Goal: Task Accomplishment & Management: Use online tool/utility

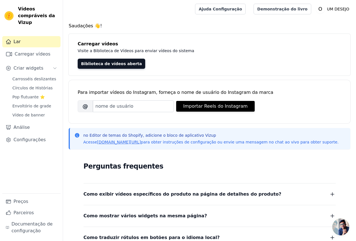
click at [195, 62] on div "Biblioteca de vídeos aberta" at bounding box center [210, 64] width 264 height 10
click at [109, 61] on font "Biblioteca de vídeos aberta" at bounding box center [111, 63] width 61 height 5
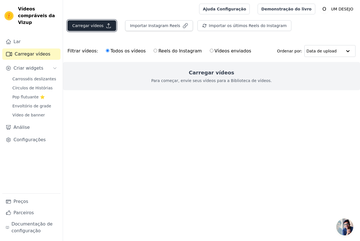
click at [92, 24] on font "Carregar vídeos" at bounding box center [87, 25] width 31 height 5
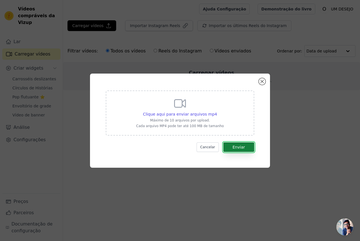
click at [245, 149] on button "Enviar" at bounding box center [239, 147] width 31 height 10
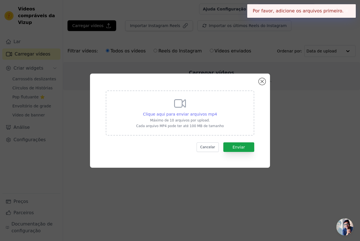
click at [202, 113] on font "Clique aqui para enviar arquivos mp4" at bounding box center [180, 114] width 74 height 5
click at [217, 111] on input "Clique aqui para enviar arquivos mp4 Máximo de 10 arquivos por upload. Cada arq…" at bounding box center [217, 111] width 0 height 0
type input "C:\fakepath\snaptik_7330763303926369569_v2.mp4"
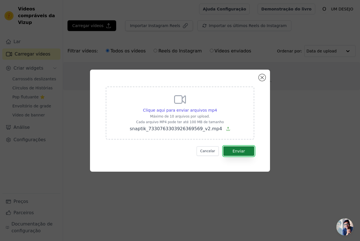
click at [242, 149] on font "Enviar" at bounding box center [239, 151] width 12 height 5
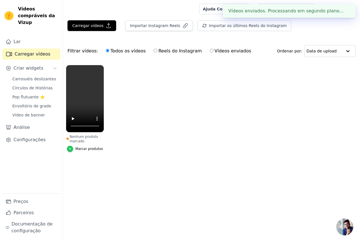
click at [69, 149] on icon "button" at bounding box center [70, 149] width 4 height 4
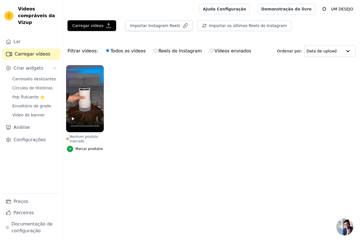
click at [90, 145] on li "Nenhum produto marcado Marcar produtos" at bounding box center [85, 108] width 38 height 87
click at [88, 148] on font "Marcar produtos" at bounding box center [89, 149] width 28 height 4
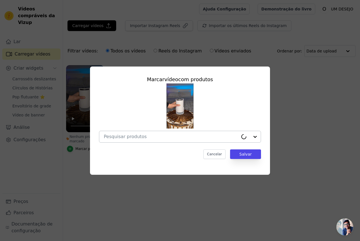
click at [135, 136] on input "Nenhum produto marcado Marcar vídeo com produtos Cancelar Salvar Marcar produtos" at bounding box center [171, 136] width 135 height 5
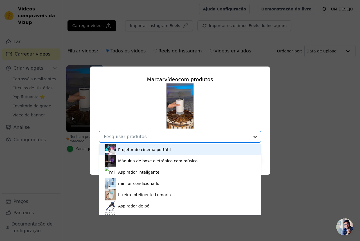
click at [163, 148] on font "Projetor de cinema portátil" at bounding box center [144, 149] width 53 height 5
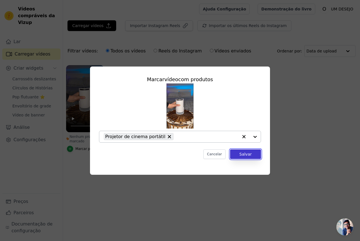
click at [246, 152] on font "Salvar" at bounding box center [246, 154] width 12 height 5
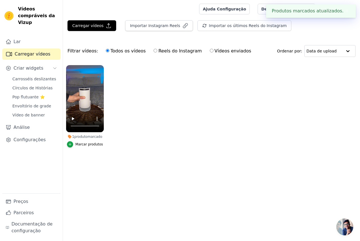
click at [233, 115] on ul "1 produto marcado Marcar produtos" at bounding box center [211, 112] width 297 height 100
click at [295, 10] on font "Produtos marcados atualizados." at bounding box center [308, 10] width 72 height 5
click at [346, 10] on font "✖" at bounding box center [348, 10] width 4 height 5
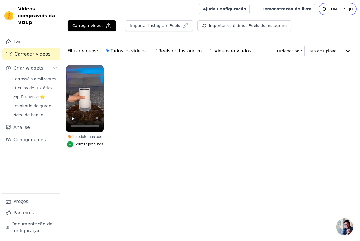
click at [322, 7] on icon "O" at bounding box center [324, 9] width 9 height 9
click at [328, 8] on icon "O" at bounding box center [324, 9] width 9 height 9
click at [301, 9] on font "Demonstração do livro" at bounding box center [287, 9] width 50 height 5
click at [28, 65] on font "Criar widgets" at bounding box center [29, 67] width 30 height 5
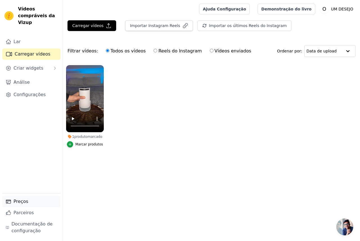
click at [37, 201] on link "Preços" at bounding box center [31, 201] width 58 height 11
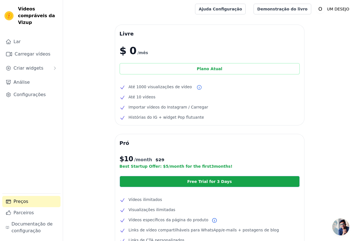
click at [219, 66] on div "Plano Atual" at bounding box center [210, 68] width 180 height 11
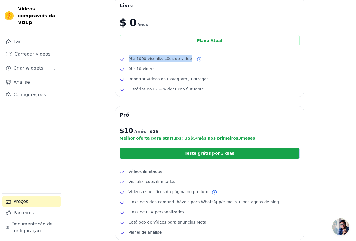
drag, startPoint x: 127, startPoint y: 60, endPoint x: 185, endPoint y: 61, distance: 58.0
click at [185, 61] on li "Até 1000 visualizações de vídeo" at bounding box center [210, 58] width 180 height 7
drag, startPoint x: 148, startPoint y: 71, endPoint x: 120, endPoint y: 72, distance: 27.9
click at [120, 72] on li "Até 10 vídeos" at bounding box center [210, 68] width 180 height 7
click at [147, 73] on ul "Até 1000 visualizações de vídeo Até 10 vídeos Importar vídeos do Instagram / Ca…" at bounding box center [210, 73] width 180 height 37
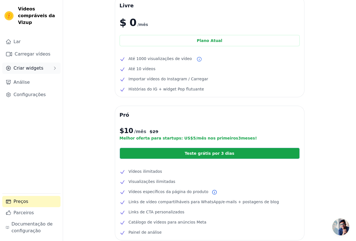
click at [34, 65] on font "Criar widgets" at bounding box center [29, 67] width 30 height 5
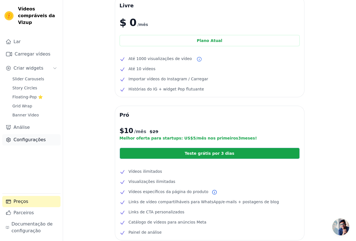
click at [18, 137] on font "Configurações" at bounding box center [30, 139] width 32 height 5
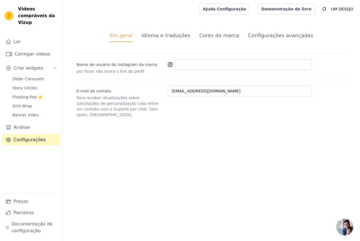
click at [168, 39] on li "Idioma e traduções" at bounding box center [166, 37] width 49 height 10
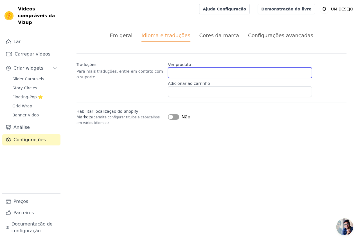
click at [188, 72] on input "Ver produto" at bounding box center [240, 72] width 144 height 11
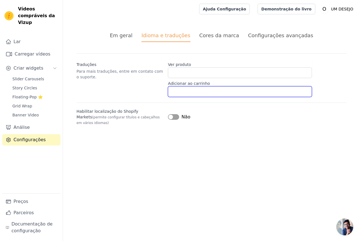
click at [196, 93] on input "Adicionar ao carrinho" at bounding box center [240, 91] width 144 height 11
click at [215, 41] on li "Cores da marca" at bounding box center [220, 37] width 40 height 10
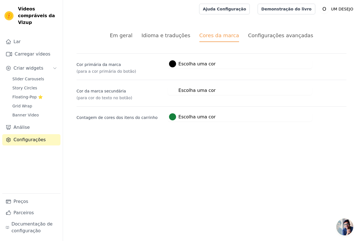
click at [279, 37] on font "Configurações avançadas" at bounding box center [280, 35] width 65 height 6
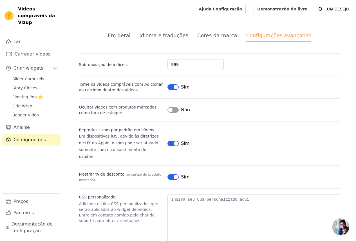
click at [204, 37] on font "Cores da marca" at bounding box center [217, 35] width 40 height 6
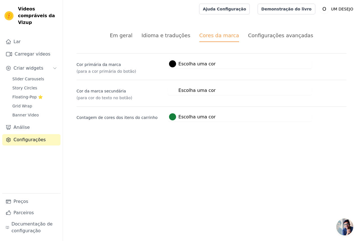
click at [170, 39] on div "Idioma e traduções" at bounding box center [166, 36] width 49 height 8
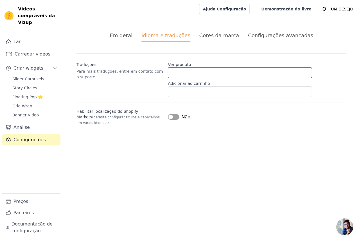
click at [186, 68] on input "Ver produto" at bounding box center [240, 72] width 144 height 11
click at [238, 11] on font "Ajuda Configuração" at bounding box center [224, 9] width 43 height 5
click at [133, 35] on font "Em geral" at bounding box center [121, 35] width 23 height 6
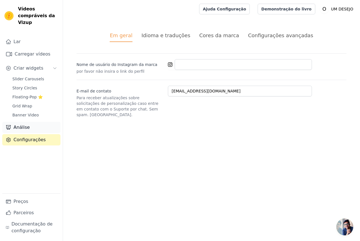
click at [28, 122] on link "Análise" at bounding box center [31, 127] width 58 height 11
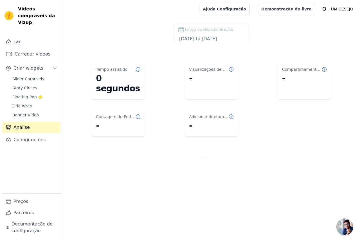
click at [203, 75] on dd "-" at bounding box center [211, 78] width 45 height 10
click at [28, 112] on span "Banner Video" at bounding box center [25, 115] width 26 height 6
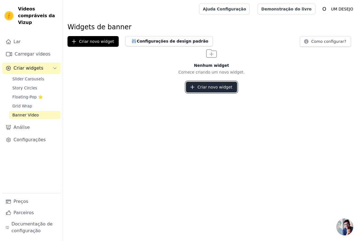
click at [209, 87] on font "Criar novo widget" at bounding box center [215, 87] width 35 height 5
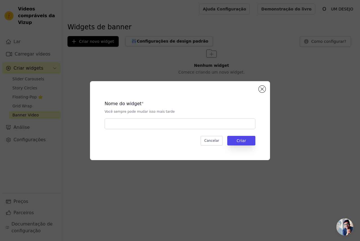
click at [170, 130] on div "Nome do widget * Você sempre pode mudar isso mais tarde Cancelar Criar" at bounding box center [180, 120] width 162 height 61
click at [173, 123] on input "text" at bounding box center [180, 123] width 151 height 11
click at [245, 141] on font "Criar" at bounding box center [242, 140] width 10 height 5
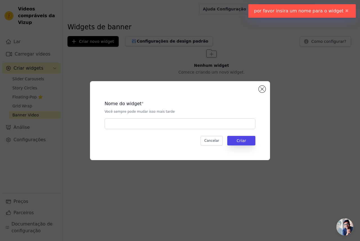
click at [153, 136] on div "Cancelar Criar" at bounding box center [180, 141] width 151 height 10
click at [160, 127] on input "text" at bounding box center [180, 123] width 151 height 11
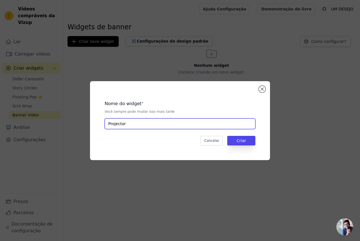
type input "Projector"
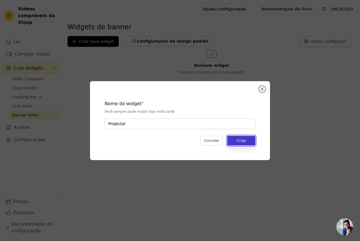
click at [242, 139] on font "Criar" at bounding box center [242, 140] width 10 height 5
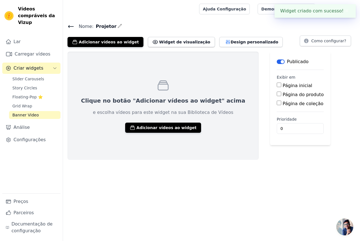
click at [283, 95] on font "Página do produto" at bounding box center [303, 94] width 41 height 5
click at [277, 95] on input "Página do produto" at bounding box center [279, 94] width 5 height 5
checkbox input "true"
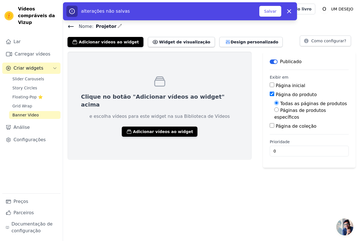
click at [305, 110] on font "Páginas de produtos específicos" at bounding box center [301, 114] width 52 height 12
click at [279, 110] on input "Páginas de produtos específicos" at bounding box center [277, 109] width 5 height 5
radio input "true"
click at [278, 128] on font "Selecione Produtos" at bounding box center [296, 130] width 37 height 5
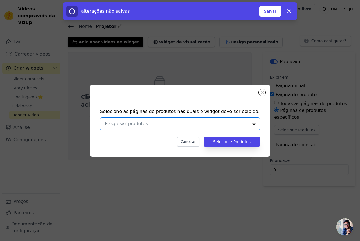
click at [213, 122] on input "text" at bounding box center [177, 123] width 144 height 7
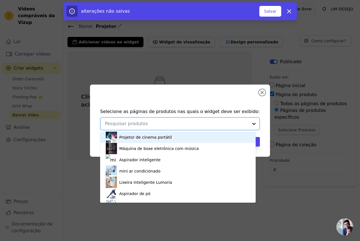
click at [157, 139] on font "Projetor de cinema portátil" at bounding box center [145, 137] width 53 height 5
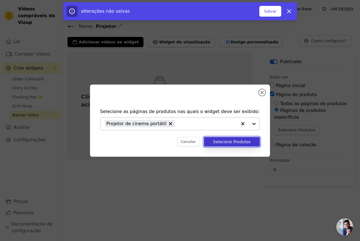
click at [234, 141] on font "Selecione Produtos" at bounding box center [231, 141] width 37 height 5
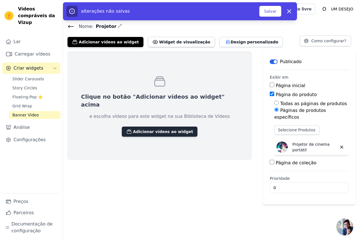
click at [132, 126] on button "Adicionar vídeos ao widget" at bounding box center [160, 131] width 76 height 10
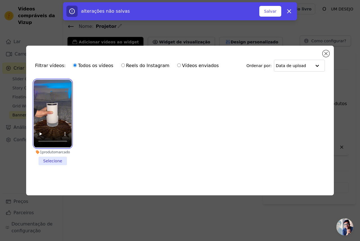
click at [50, 111] on video at bounding box center [53, 114] width 38 height 68
click at [49, 159] on li "1 produto marcado Selecione" at bounding box center [53, 122] width 38 height 85
click at [0, 0] on input "1 produto marcado Selecione" at bounding box center [0, 0] width 0 height 0
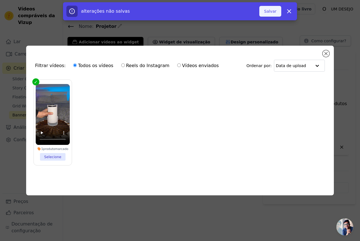
click at [269, 13] on font "Salvar" at bounding box center [270, 11] width 12 height 5
click at [272, 13] on font "Salvar" at bounding box center [270, 11] width 12 height 5
click at [52, 157] on li "1 produto marcado Selecione" at bounding box center [53, 122] width 34 height 77
click at [0, 0] on input "1 produto marcado Selecione" at bounding box center [0, 0] width 0 height 0
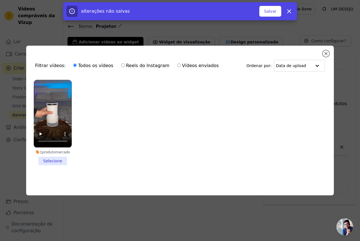
click at [54, 155] on li "1 produto marcado Selecione" at bounding box center [53, 122] width 38 height 85
click at [0, 0] on input "1 produto marcado Selecione" at bounding box center [0, 0] width 0 height 0
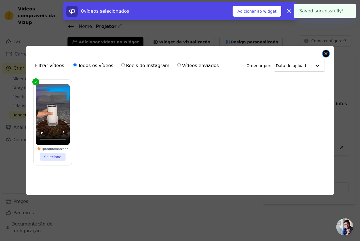
click at [326, 52] on button "Fechar modal" at bounding box center [326, 53] width 7 height 7
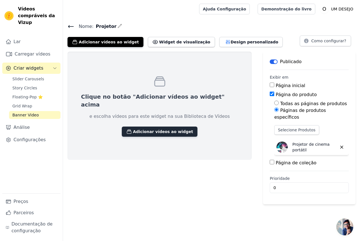
click at [166, 129] on font "Adicionar vídeos ao widget" at bounding box center [163, 131] width 60 height 5
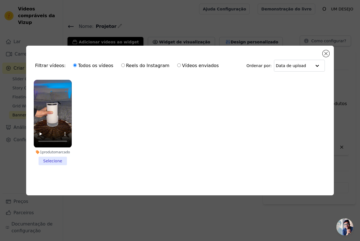
drag, startPoint x: 54, startPoint y: 159, endPoint x: 69, endPoint y: 164, distance: 15.3
click at [56, 160] on li "1 produto marcado Selecione" at bounding box center [53, 122] width 38 height 85
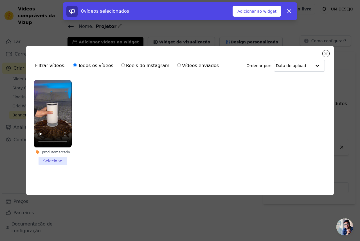
click at [51, 157] on li "1 produto marcado Selecione" at bounding box center [53, 122] width 38 height 85
click at [0, 0] on input "1 produto marcado Selecione" at bounding box center [0, 0] width 0 height 0
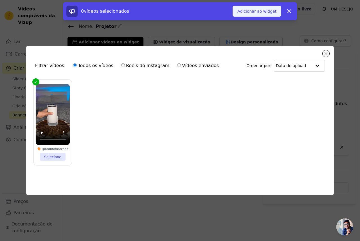
click at [266, 12] on font "Adicionar ao widget" at bounding box center [257, 11] width 39 height 5
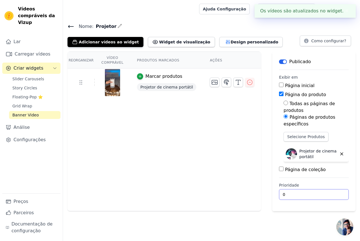
click at [335, 189] on input "0" at bounding box center [314, 194] width 70 height 11
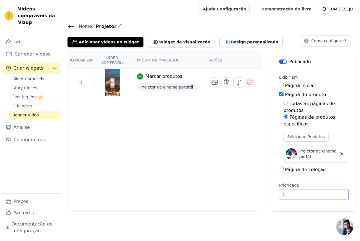
type input "1"
click at [335, 189] on input "1" at bounding box center [314, 194] width 70 height 11
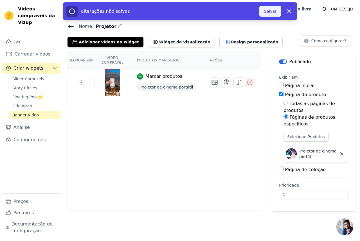
click at [270, 11] on font "Salvar" at bounding box center [270, 11] width 12 height 5
click at [275, 12] on link "Demonstração do livro" at bounding box center [287, 9] width 58 height 11
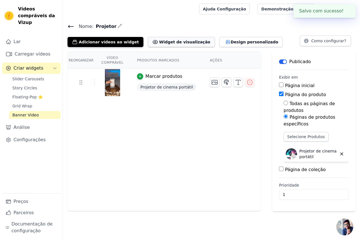
click at [173, 41] on font "Widget de visualização" at bounding box center [184, 42] width 51 height 5
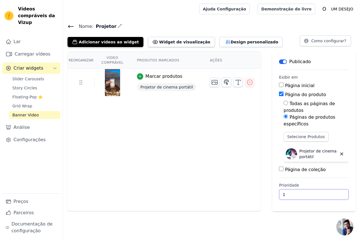
drag, startPoint x: 305, startPoint y: 186, endPoint x: 193, endPoint y: 179, distance: 112.0
click at [214, 179] on div "Reorganizar Vídeo comprável Produtos marcados Ações Marcar produtos Projetor de…" at bounding box center [211, 131] width 297 height 159
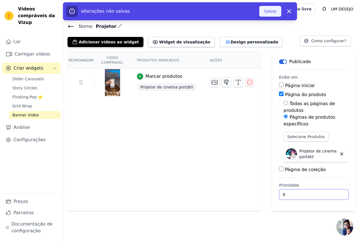
type input "0"
click at [270, 13] on font "Salvar" at bounding box center [270, 11] width 12 height 5
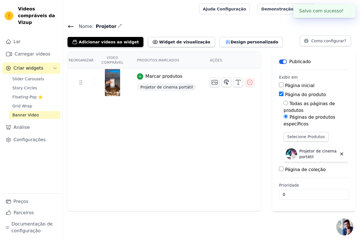
click at [280, 61] on button "Rótulo" at bounding box center [283, 61] width 8 height 5
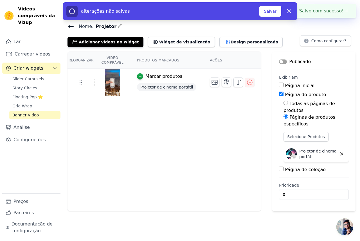
click at [280, 61] on button "Rótulo" at bounding box center [283, 61] width 8 height 5
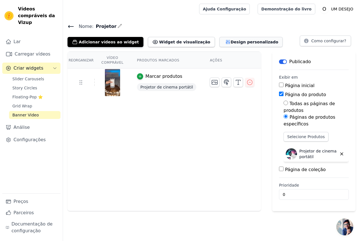
click at [233, 41] on font "Design personalizado" at bounding box center [255, 42] width 48 height 5
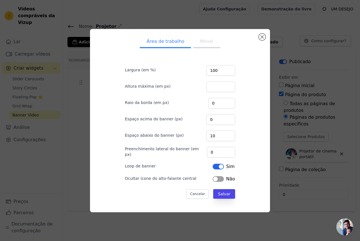
click at [206, 46] on button "Móvel" at bounding box center [206, 42] width 27 height 12
click at [224, 185] on form "Largura (em %) 100 Altura máxima (em px) Raio da borda (em px) 0 Espaço acima d…" at bounding box center [180, 129] width 119 height 148
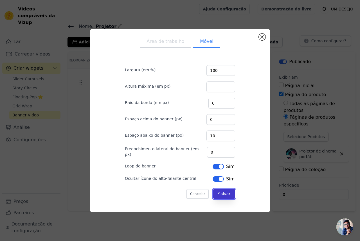
click at [222, 190] on button "Salvar" at bounding box center [224, 194] width 22 height 10
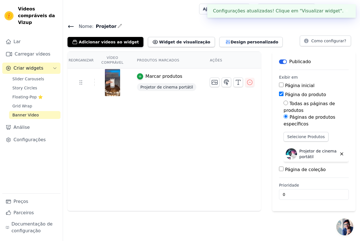
click at [262, 36] on div "Adicionar vídeos ao widget Widget de visualização Área de trabalho Móvel Largur…" at bounding box center [212, 41] width 288 height 12
click at [306, 134] on font "Selecione Produtos" at bounding box center [306, 136] width 37 height 5
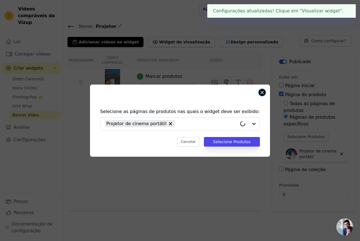
click at [265, 93] on button "Fechar modal" at bounding box center [262, 92] width 7 height 7
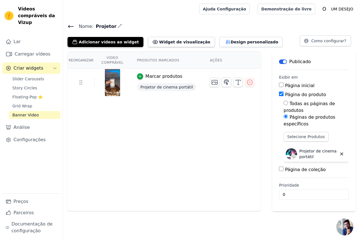
click at [284, 102] on input "Todas as páginas de produtos" at bounding box center [286, 103] width 5 height 5
radio input "true"
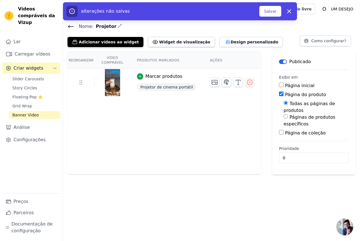
click at [279, 83] on input "Página inicial" at bounding box center [281, 85] width 5 height 5
checkbox input "true"
click at [284, 114] on input "Páginas de produtos específicos" at bounding box center [286, 116] width 5 height 5
radio input "true"
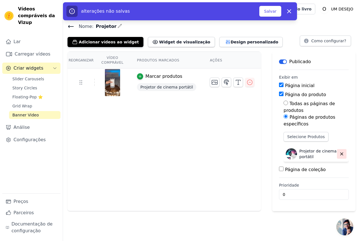
click at [345, 149] on button "button" at bounding box center [342, 154] width 10 height 10
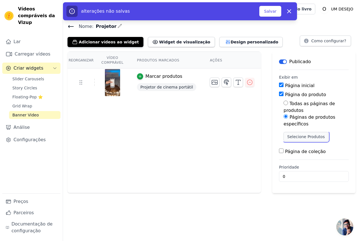
click at [312, 134] on font "Selecione Produtos" at bounding box center [306, 136] width 37 height 5
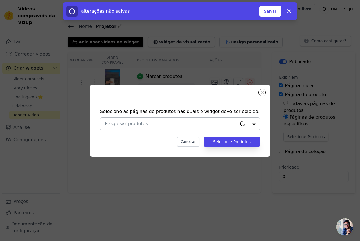
click at [203, 123] on input "text" at bounding box center [171, 123] width 132 height 7
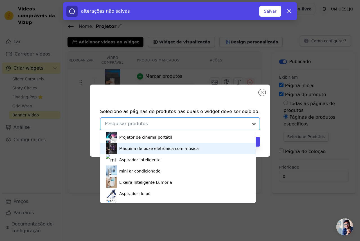
click at [124, 149] on font "Máquina de boxe eletrônica com música" at bounding box center [159, 148] width 80 height 5
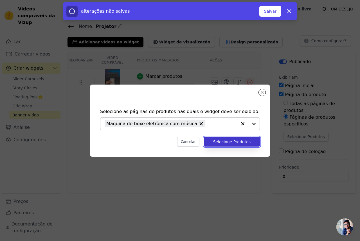
click at [233, 141] on font "Selecione Produtos" at bounding box center [231, 141] width 37 height 5
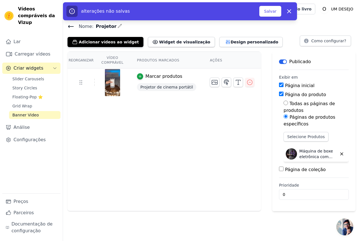
click at [281, 166] on input "Página de coleção" at bounding box center [281, 168] width 5 height 5
checkbox input "true"
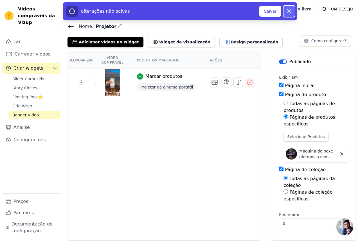
click at [287, 12] on icon "button" at bounding box center [289, 11] width 7 height 7
checkbox input "false"
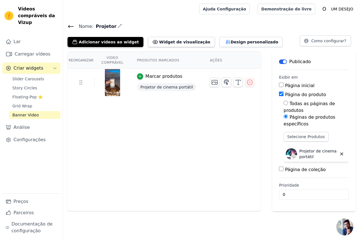
click at [281, 166] on input "Página de coleção" at bounding box center [281, 168] width 5 height 5
checkbox input "true"
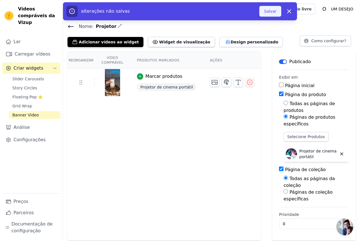
click at [271, 11] on font "Salvar" at bounding box center [270, 11] width 12 height 5
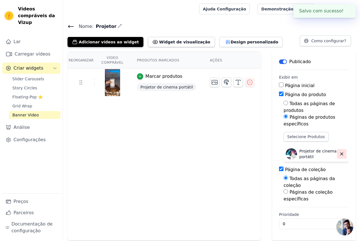
click at [340, 151] on icon "button" at bounding box center [342, 153] width 5 height 5
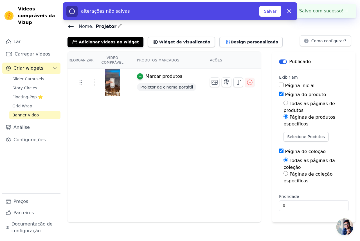
click at [305, 134] on div "Selecione Produtos" at bounding box center [316, 139] width 65 height 14
click at [308, 132] on button "Selecione Produtos" at bounding box center [306, 137] width 45 height 10
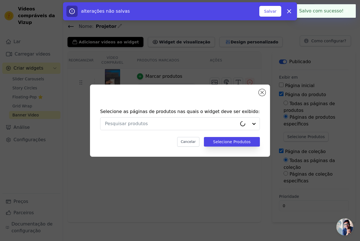
drag, startPoint x: 215, startPoint y: 131, endPoint x: 187, endPoint y: 130, distance: 27.6
click at [215, 130] on div "Selecione as páginas de produtos nas quais o widget deve ser exibido: Cancelar …" at bounding box center [180, 128] width 171 height 50
click at [138, 130] on div at bounding box center [180, 123] width 160 height 13
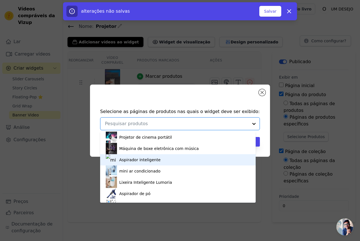
click at [113, 154] on img at bounding box center [111, 159] width 11 height 11
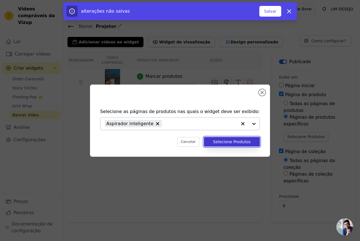
click at [244, 143] on font "Selecione Produtos" at bounding box center [231, 141] width 37 height 5
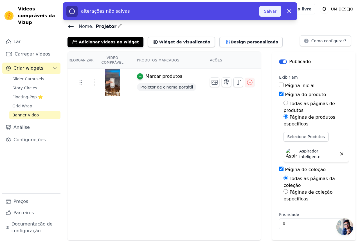
click at [271, 14] on font "Salvar" at bounding box center [270, 11] width 12 height 5
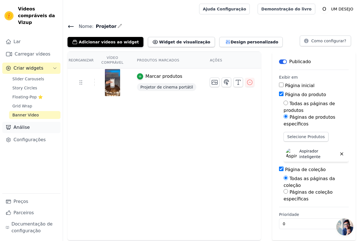
click at [29, 122] on link "Análise" at bounding box center [31, 127] width 58 height 11
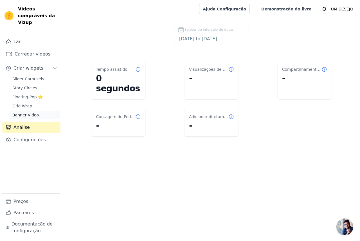
click at [35, 112] on span "Banner Video" at bounding box center [25, 115] width 26 height 6
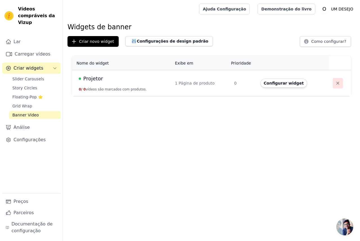
click at [337, 83] on icon "button" at bounding box center [338, 83] width 6 height 6
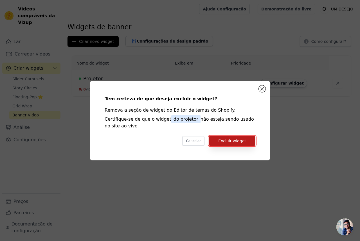
click at [227, 142] on font "Excluir widget" at bounding box center [233, 141] width 28 height 5
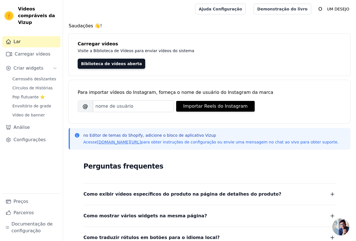
click at [212, 50] on p "Visite a Biblioteca de Vídeos para enviar vídeos do sistema" at bounding box center [204, 50] width 252 height 7
click at [122, 64] on font "Biblioteca de vídeos aberta" at bounding box center [111, 63] width 61 height 5
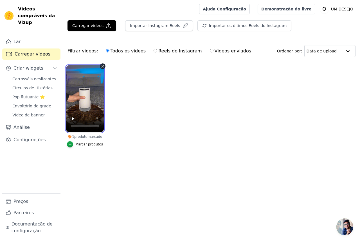
click at [85, 98] on video at bounding box center [85, 98] width 38 height 67
click at [87, 101] on video at bounding box center [85, 98] width 38 height 67
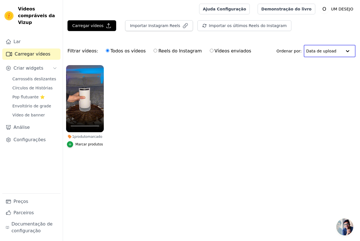
click at [328, 51] on input "text" at bounding box center [324, 50] width 36 height 11
click at [329, 53] on input "text" at bounding box center [324, 50] width 36 height 11
click at [33, 65] on font "Criar widgets" at bounding box center [29, 67] width 30 height 5
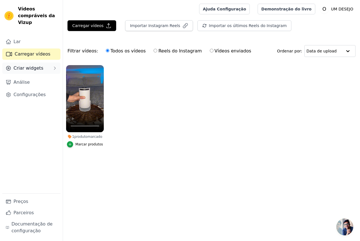
click at [33, 65] on font "Criar widgets" at bounding box center [29, 67] width 30 height 5
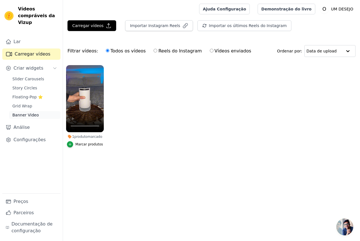
click at [36, 111] on link "Banner Video" at bounding box center [35, 115] width 52 height 8
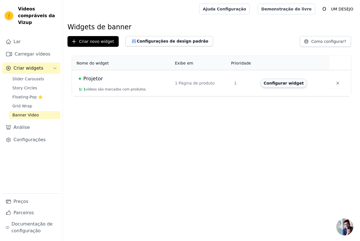
click at [293, 86] on button "Configurar widget" at bounding box center [284, 83] width 47 height 9
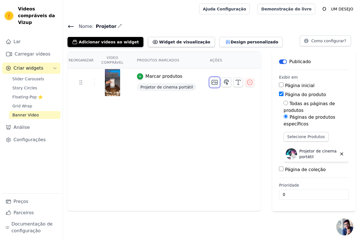
click at [216, 83] on icon "button" at bounding box center [215, 82] width 7 height 7
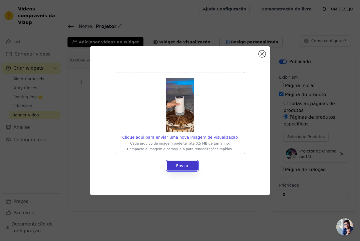
click at [186, 168] on font "Enviar" at bounding box center [182, 165] width 12 height 5
click at [268, 50] on div "Clique aqui para enviar uma nova imagem de visualização Cada arquivo de imagem …" at bounding box center [180, 120] width 180 height 149
click at [261, 53] on button "Fechar modal" at bounding box center [262, 53] width 7 height 7
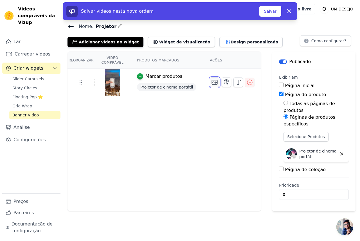
click at [214, 83] on icon "button" at bounding box center [215, 82] width 6 height 4
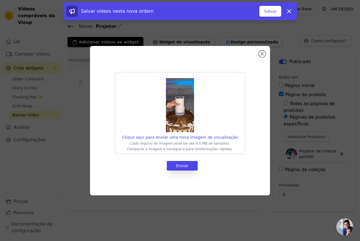
click at [263, 61] on div "Clique aqui para enviar uma nova imagem de visualização Cada arquivo de imagem …" at bounding box center [180, 120] width 180 height 149
click at [263, 54] on button "Fechar modal" at bounding box center [262, 53] width 7 height 7
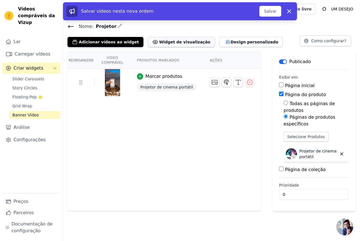
click at [182, 44] on font "Widget de visualização" at bounding box center [184, 42] width 51 height 5
click at [247, 83] on icon "button" at bounding box center [250, 82] width 7 height 7
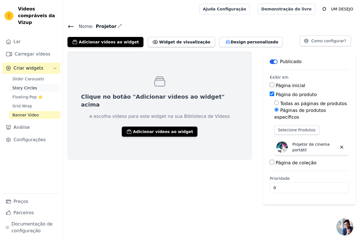
click at [26, 85] on span "Story Circles" at bounding box center [24, 88] width 25 height 6
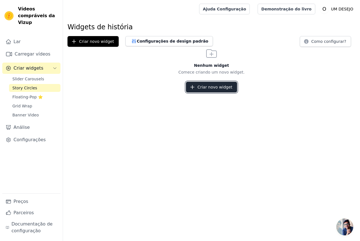
click at [218, 87] on font "Criar novo widget" at bounding box center [215, 87] width 35 height 5
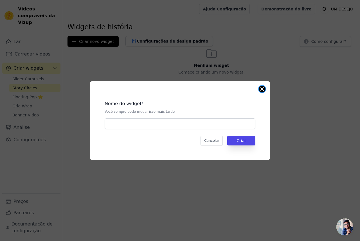
click at [262, 88] on button "Fechar modal" at bounding box center [262, 89] width 7 height 7
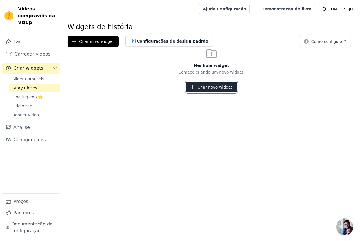
click at [210, 88] on font "Criar novo widget" at bounding box center [215, 87] width 35 height 5
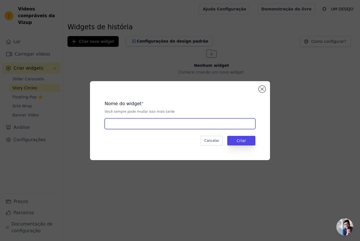
click at [170, 125] on input "text" at bounding box center [180, 123] width 151 height 11
type input "Projector"
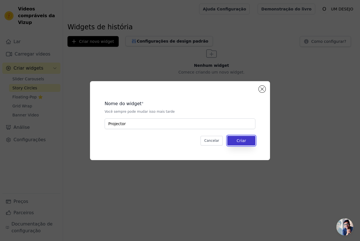
click at [235, 140] on button "Criar" at bounding box center [242, 141] width 28 height 10
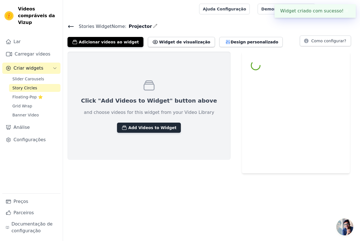
click at [128, 128] on button "Add Videos to Widget" at bounding box center [149, 128] width 64 height 10
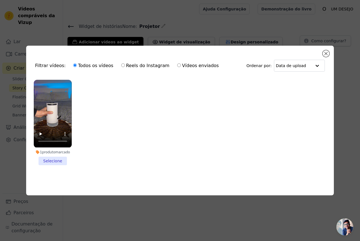
click at [51, 159] on li "1 produto marcado Selecione" at bounding box center [53, 122] width 38 height 85
click at [0, 0] on input "1 produto marcado Selecione" at bounding box center [0, 0] width 0 height 0
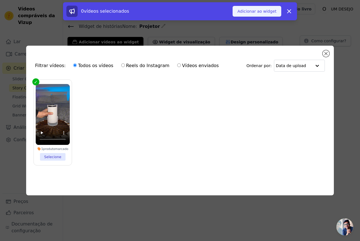
click at [255, 10] on font "Adicionar ao widget" at bounding box center [257, 11] width 39 height 5
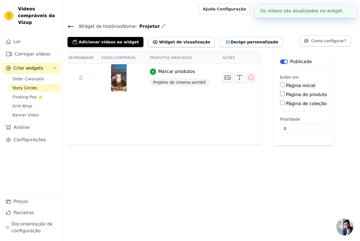
click at [280, 92] on input "Página do produto" at bounding box center [282, 94] width 5 height 5
checkbox input "true"
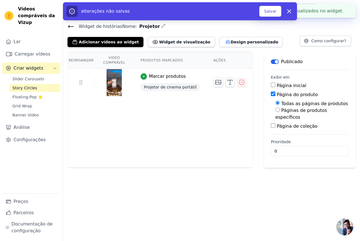
click at [284, 111] on font "Páginas de produtos específicos" at bounding box center [302, 114] width 52 height 12
click at [280, 111] on input "Páginas de produtos específicos" at bounding box center [278, 109] width 5 height 5
radio input "true"
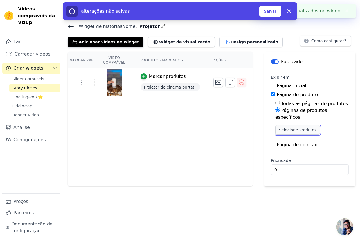
click at [300, 128] on font "Selecione Produtos" at bounding box center [297, 130] width 37 height 5
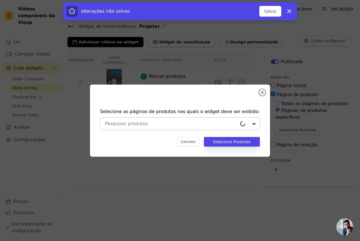
click at [147, 126] on input "text" at bounding box center [171, 123] width 132 height 7
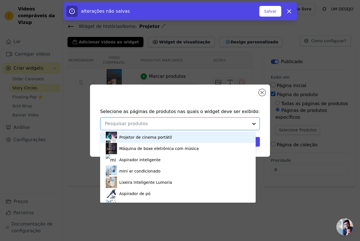
click at [136, 136] on font "Projetor de cinema portátil" at bounding box center [145, 137] width 53 height 5
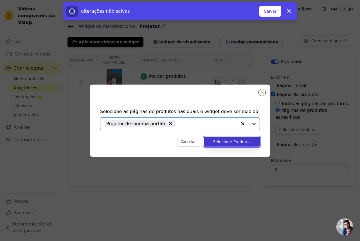
click at [239, 140] on font "Selecione Produtos" at bounding box center [231, 141] width 37 height 5
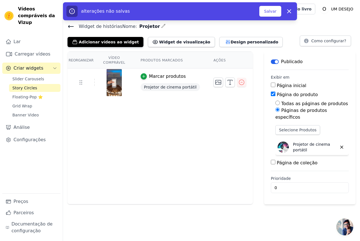
click at [276, 160] on input "Página de coleção" at bounding box center [273, 162] width 5 height 5
click at [275, 160] on input "Página de coleção" at bounding box center [273, 162] width 5 height 5
checkbox input "false"
click at [269, 9] on font "Salvar" at bounding box center [270, 11] width 12 height 5
click at [273, 11] on font "Salvar" at bounding box center [270, 11] width 12 height 5
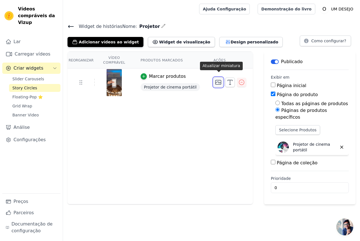
click at [222, 79] on icon "button" at bounding box center [218, 82] width 7 height 7
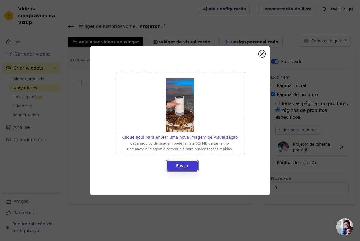
click at [187, 164] on font "Enviar" at bounding box center [182, 165] width 12 height 5
click at [187, 99] on img at bounding box center [180, 105] width 28 height 54
click at [238, 134] on input "Clique aqui para enviar uma nova imagem de visualização Cada arquivo de imagem …" at bounding box center [238, 134] width 0 height 0
click at [179, 137] on font "Clique aqui para enviar uma nova imagem de visualização" at bounding box center [180, 137] width 116 height 5
click at [238, 134] on input "Clique aqui para enviar uma nova imagem de visualização Cada arquivo de imagem …" at bounding box center [238, 134] width 0 height 0
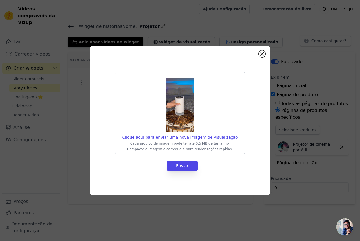
click at [261, 59] on div "Clique aqui para enviar uma nova imagem de visualização Cada arquivo de imagem …" at bounding box center [180, 120] width 162 height 131
click at [262, 57] on div "Clique aqui para enviar uma nova imagem de visualização Cada arquivo de imagem …" at bounding box center [180, 120] width 180 height 149
click at [261, 54] on button "Fechar modal" at bounding box center [262, 53] width 7 height 7
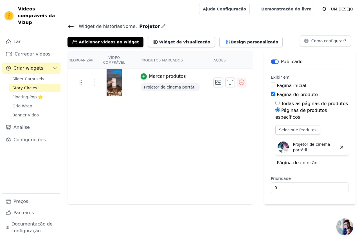
click at [160, 74] on font "Marcar produtos" at bounding box center [167, 76] width 37 height 5
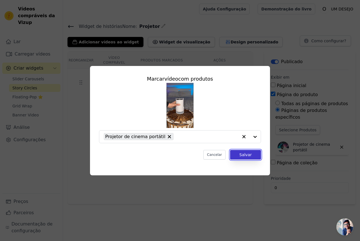
click at [246, 157] on button "Salvar" at bounding box center [245, 155] width 31 height 10
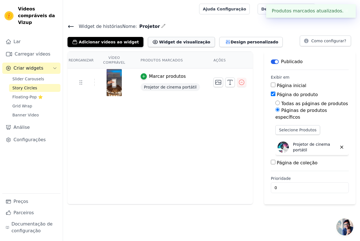
click at [170, 46] on button "Widget de visualização" at bounding box center [181, 42] width 67 height 10
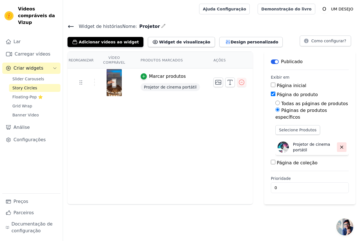
click at [340, 144] on icon "button" at bounding box center [342, 146] width 5 height 5
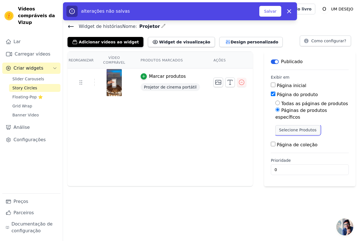
click at [302, 128] on font "Selecione Produtos" at bounding box center [297, 130] width 37 height 5
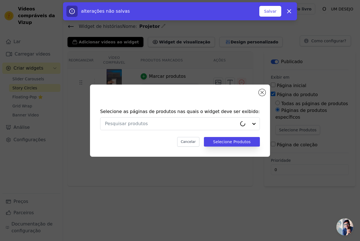
click at [207, 116] on div "Selecione as páginas de produtos nas quais o widget deve ser exibido: Cancelar …" at bounding box center [180, 128] width 171 height 50
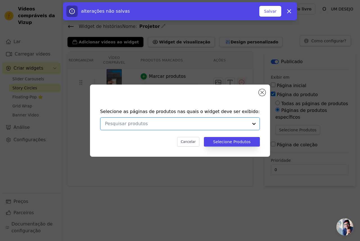
click at [200, 120] on input "text" at bounding box center [177, 123] width 144 height 7
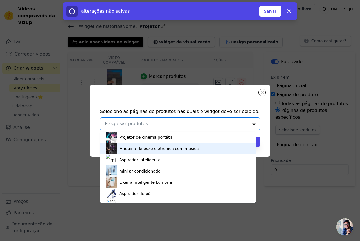
click at [118, 149] on div "Máquina de boxe eletrônica com música" at bounding box center [178, 148] width 144 height 11
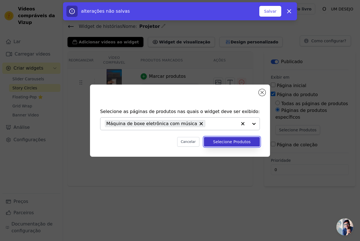
click at [240, 142] on font "Selecione Produtos" at bounding box center [231, 141] width 37 height 5
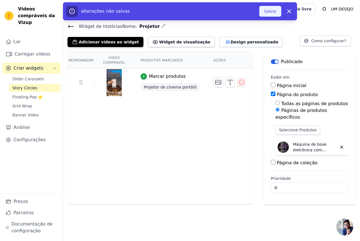
click at [274, 12] on font "Salvar" at bounding box center [270, 11] width 12 height 5
click at [276, 83] on input "Página inicial" at bounding box center [273, 85] width 5 height 5
click at [275, 86] on input "Página inicial" at bounding box center [273, 85] width 5 height 5
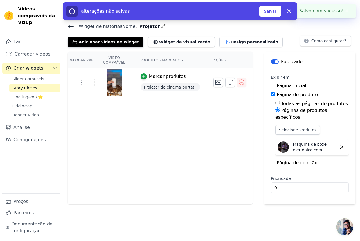
click at [273, 85] on input "Página inicial" at bounding box center [273, 85] width 5 height 5
checkbox input "true"
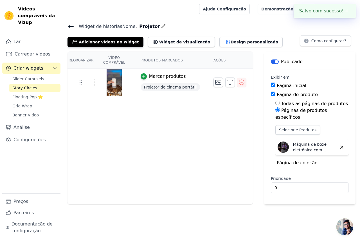
click at [276, 160] on input "Página de coleção" at bounding box center [273, 162] width 5 height 5
checkbox input "true"
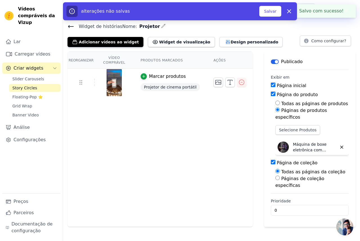
click at [280, 175] on input "Páginas de coleção específicas" at bounding box center [278, 177] width 5 height 5
radio input "true"
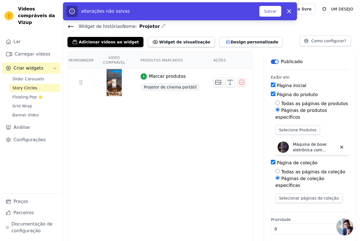
click at [280, 168] on div "Todas as páginas da coleção" at bounding box center [313, 171] width 74 height 7
click at [280, 169] on input "Todas as páginas da coleção" at bounding box center [278, 171] width 5 height 5
radio input "true"
click at [275, 15] on button "Salvar" at bounding box center [271, 11] width 22 height 11
click at [269, 13] on font "Salvar" at bounding box center [270, 11] width 12 height 5
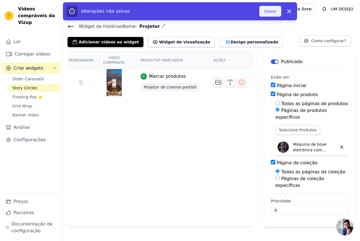
click at [269, 13] on font "Salvar" at bounding box center [270, 11] width 12 height 5
click at [269, 14] on font "Salvar" at bounding box center [270, 11] width 12 height 5
click at [271, 14] on font "Salvar" at bounding box center [270, 11] width 12 height 6
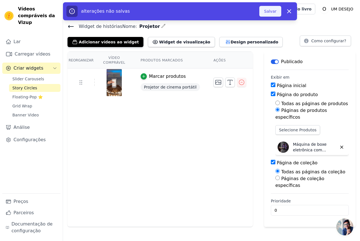
click at [271, 14] on font "Salvar" at bounding box center [270, 11] width 12 height 6
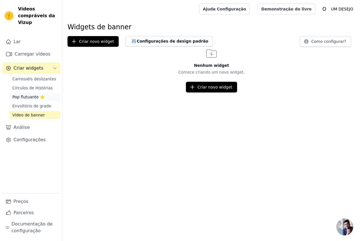
click at [31, 95] on font "Pop flutuante ⭐" at bounding box center [28, 97] width 32 height 5
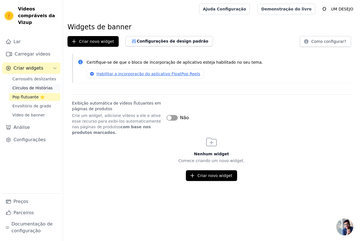
click at [37, 86] on font "Círculos de Histórias" at bounding box center [32, 88] width 40 height 5
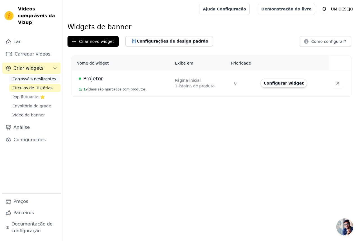
click at [32, 77] on font "Carrosséis deslizantes" at bounding box center [34, 79] width 44 height 5
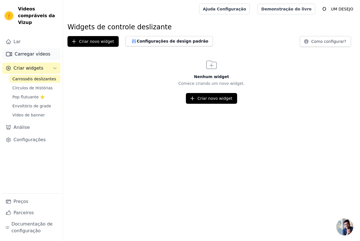
click at [37, 51] on link "Carregar vídeos" at bounding box center [31, 53] width 58 height 11
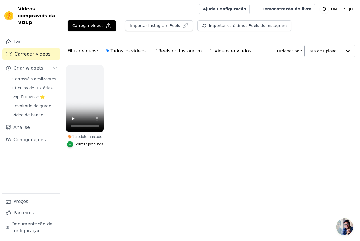
click at [346, 54] on div at bounding box center [348, 50] width 11 height 11
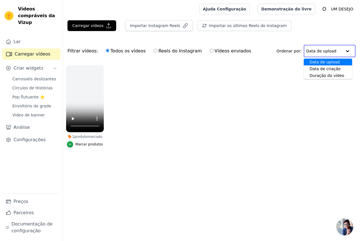
click at [346, 54] on div at bounding box center [347, 50] width 11 height 11
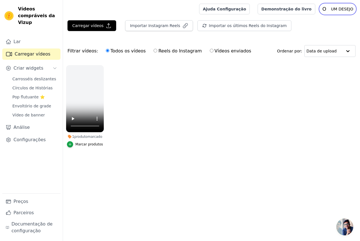
click at [324, 6] on text "O" at bounding box center [325, 9] width 4 height 6
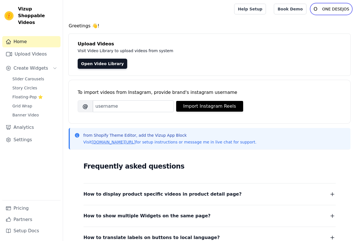
click at [342, 8] on p "ONE DESEJOS" at bounding box center [336, 9] width 32 height 10
click at [313, 41] on link "Sign out" at bounding box center [325, 44] width 54 height 10
click at [317, 43] on link "Sign out" at bounding box center [325, 44] width 54 height 10
